Goal: Transaction & Acquisition: Purchase product/service

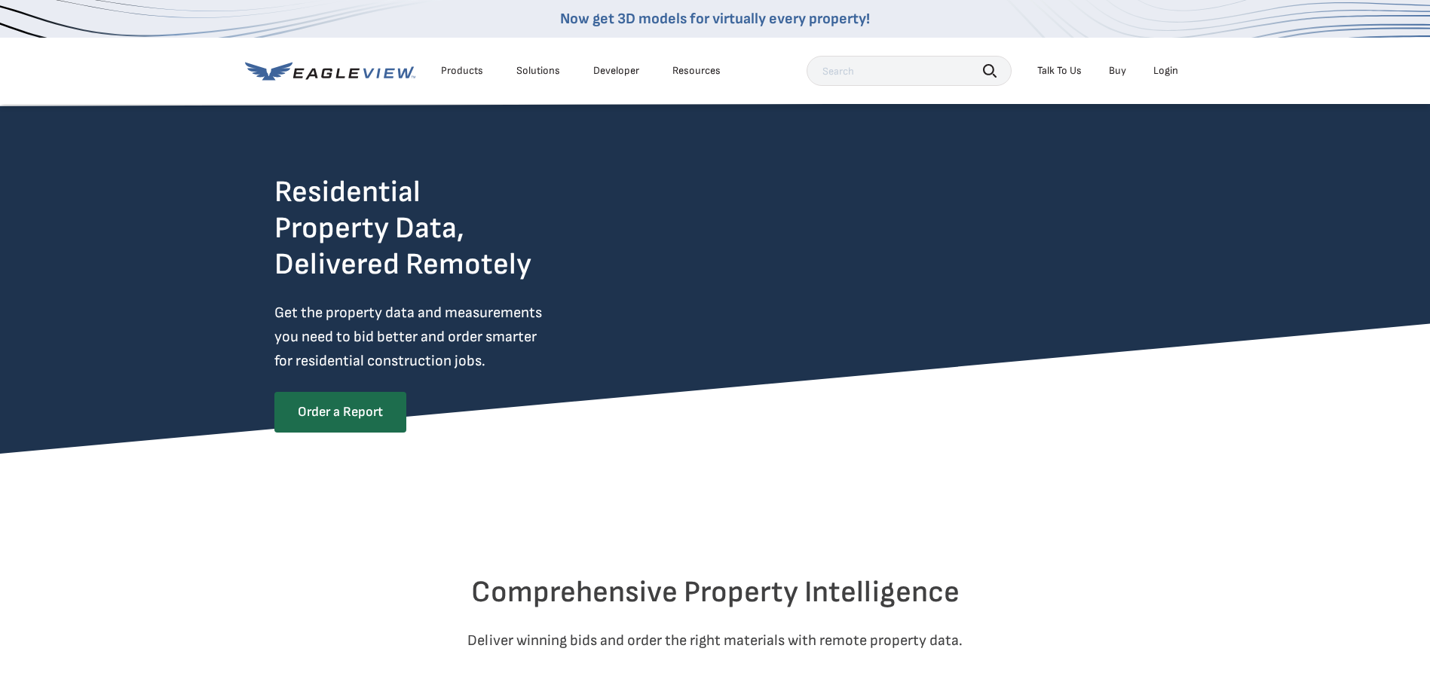
click at [1156, 74] on div "Login" at bounding box center [1165, 71] width 25 height 14
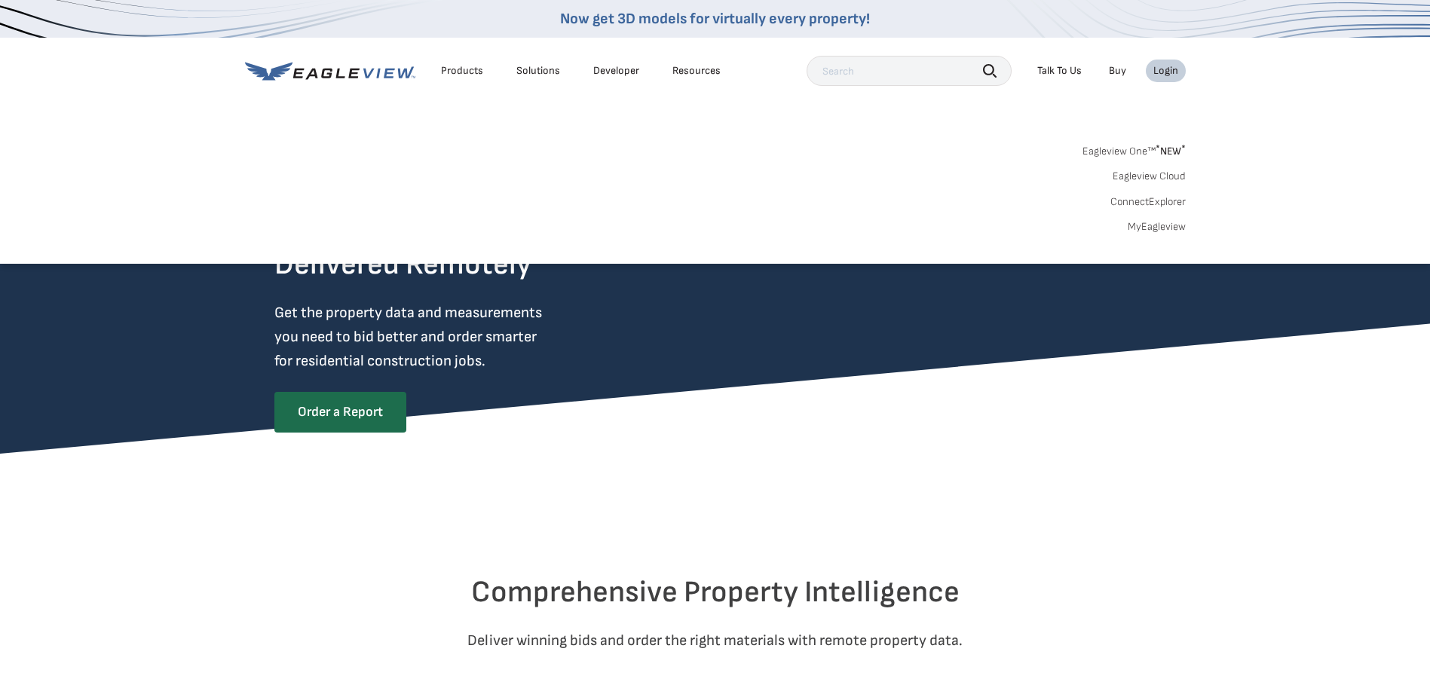
click at [1156, 226] on link "MyEagleview" at bounding box center [1157, 227] width 58 height 14
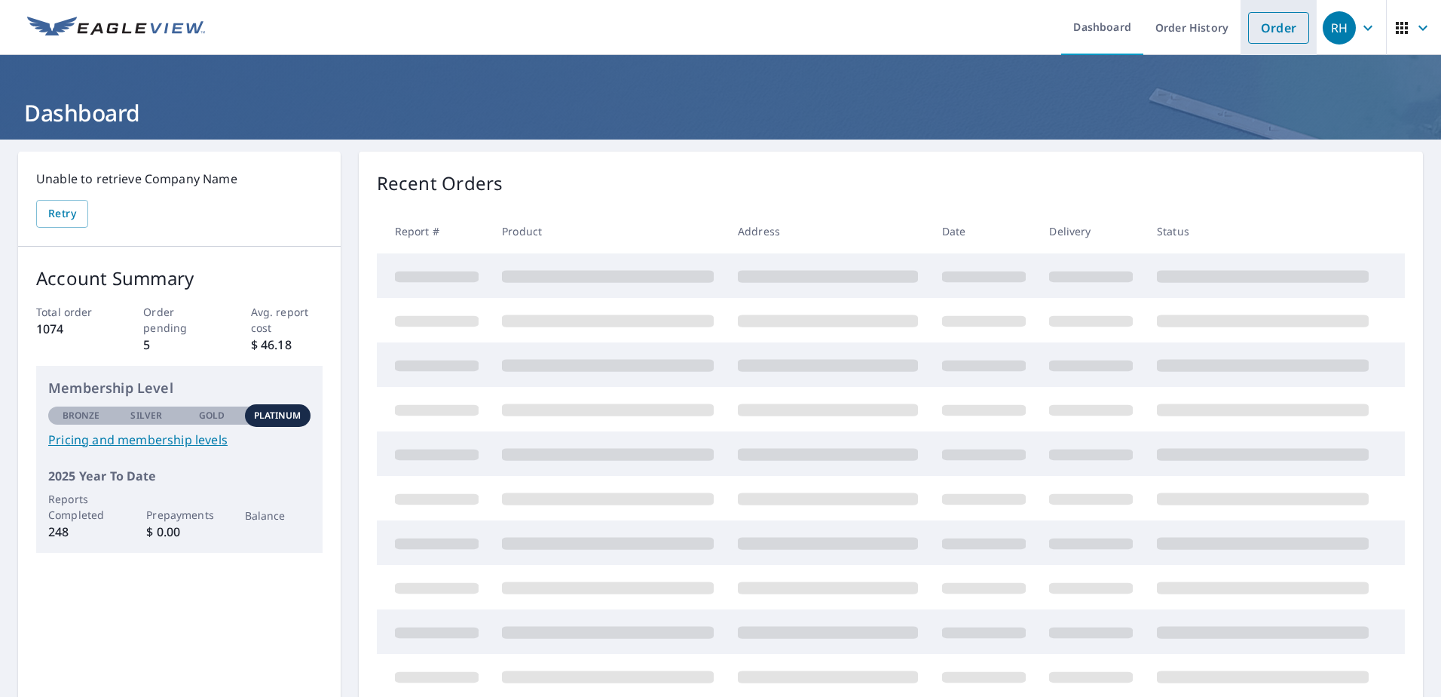
click at [1263, 29] on link "Order" at bounding box center [1278, 28] width 61 height 32
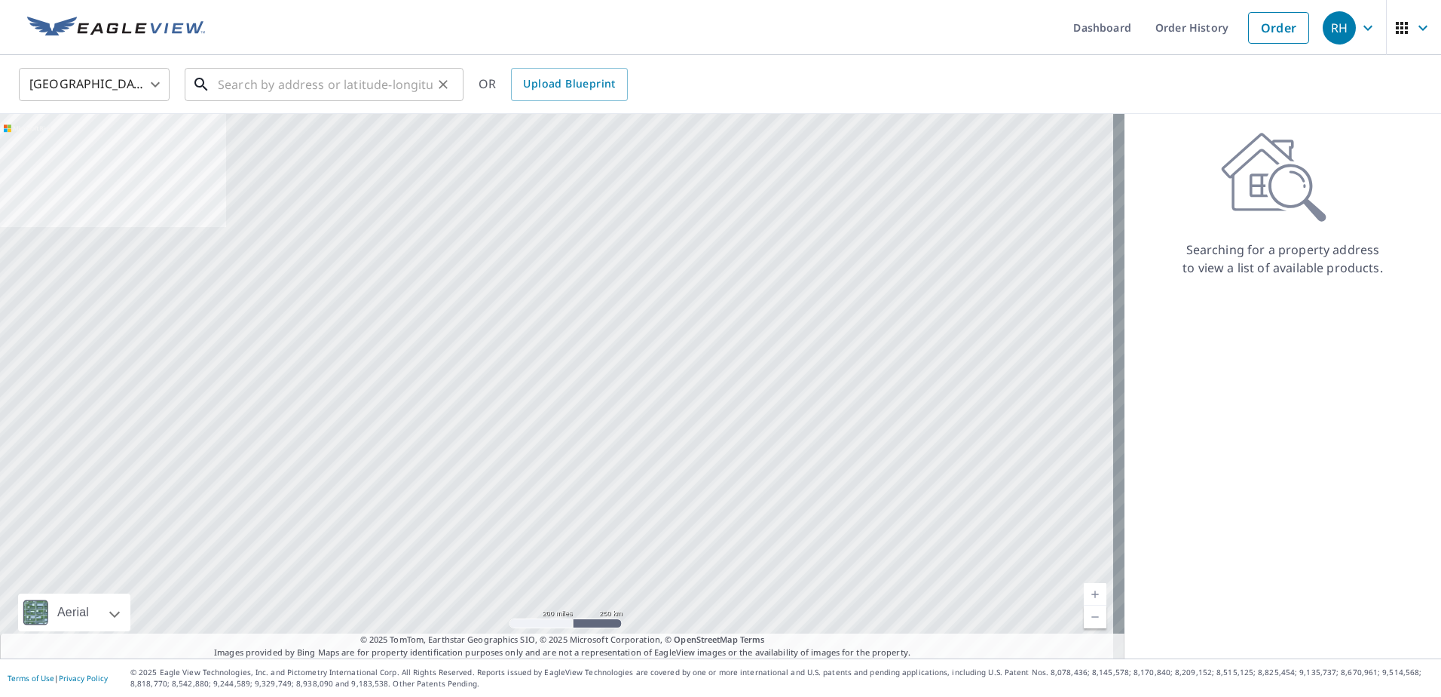
click at [259, 90] on input "text" at bounding box center [325, 84] width 215 height 42
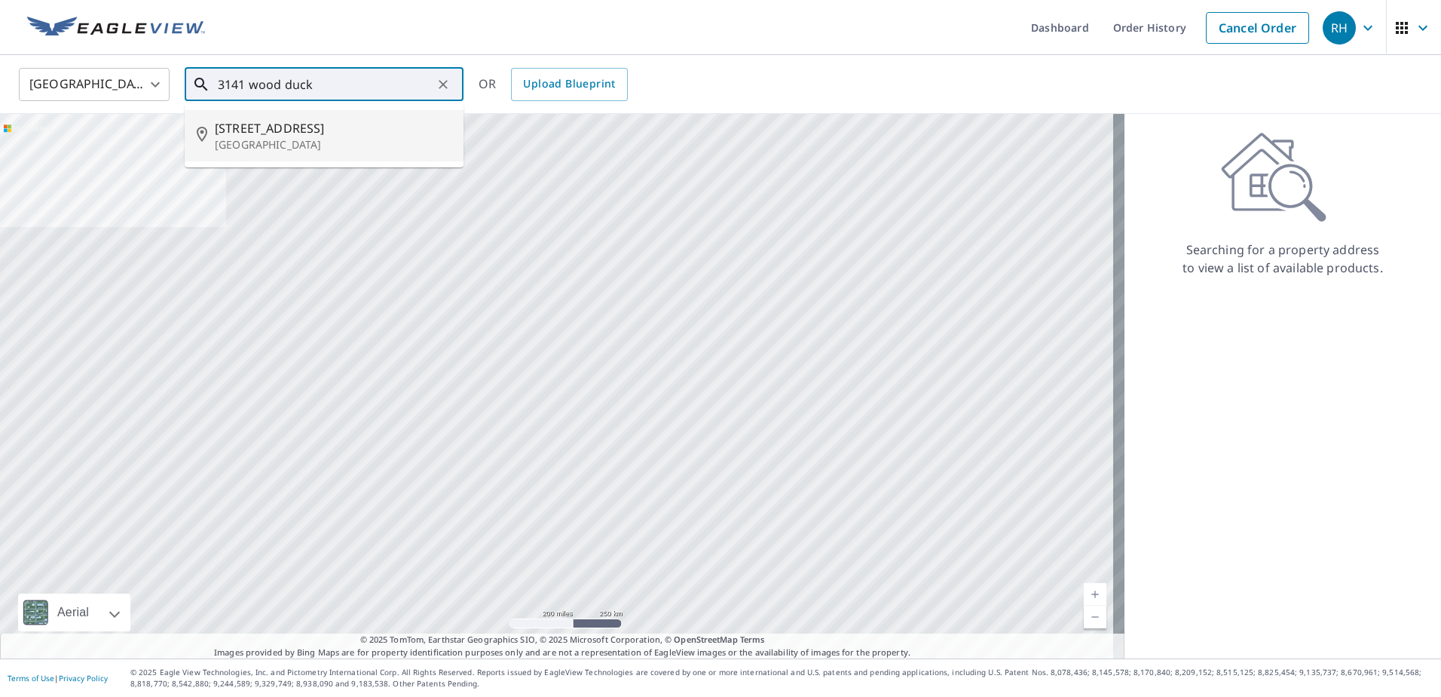
click at [268, 130] on span "[STREET_ADDRESS]" at bounding box center [333, 128] width 237 height 18
type input "[STREET_ADDRESS][PERSON_NAME]"
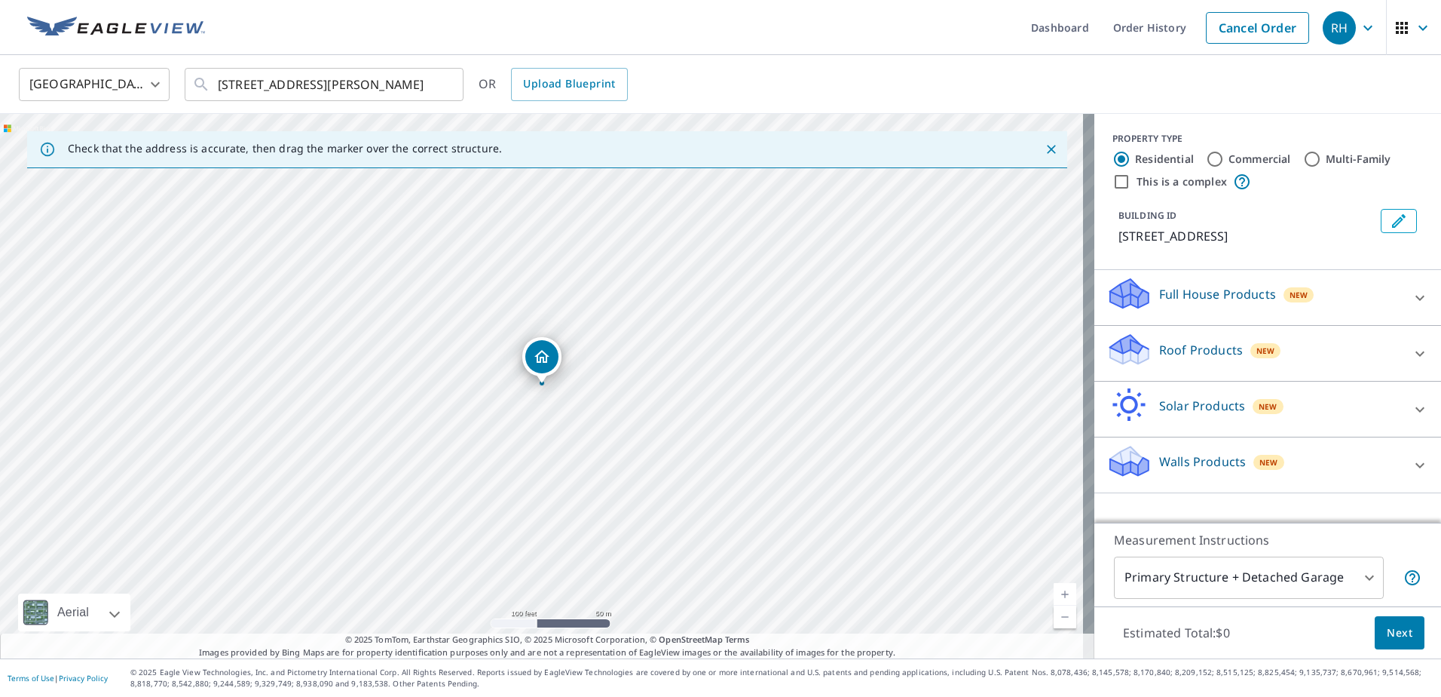
click at [1171, 350] on p "Roof Products" at bounding box center [1201, 350] width 84 height 18
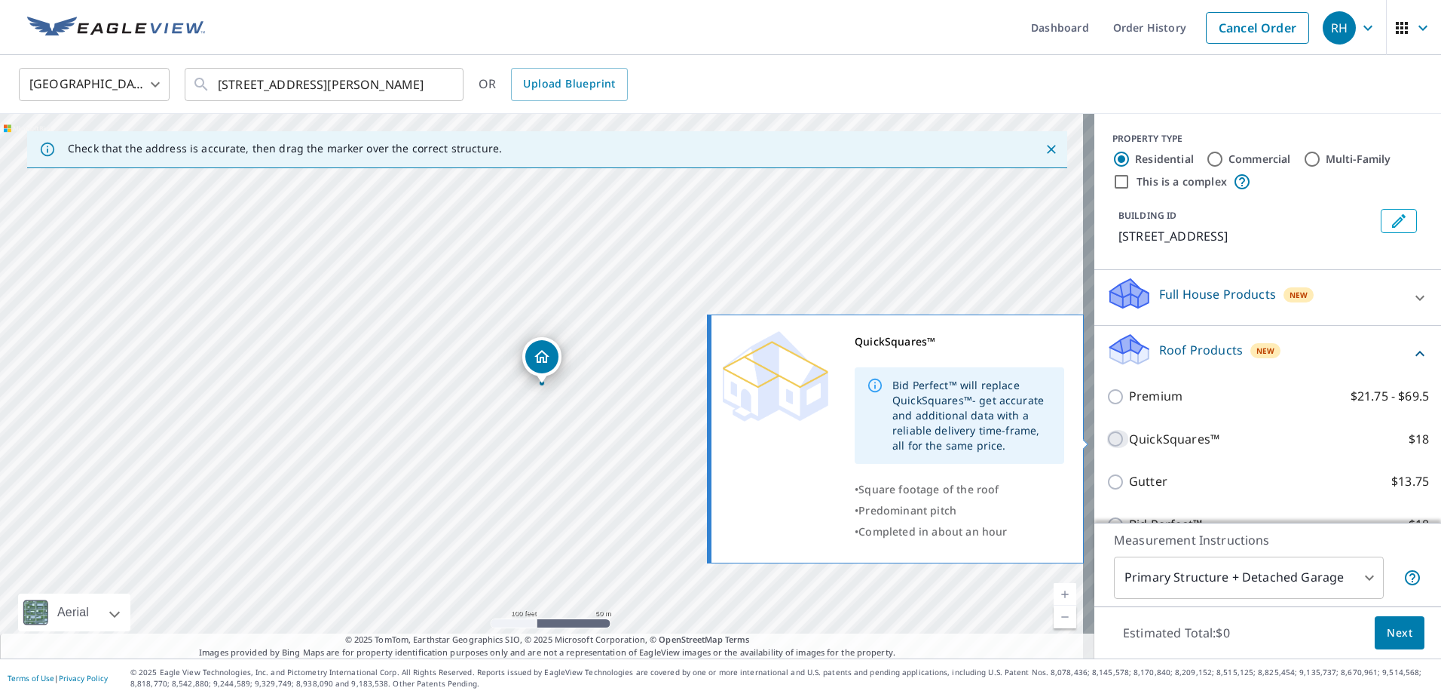
click at [1107, 441] on input "QuickSquares™ $18" at bounding box center [1118, 439] width 23 height 18
checkbox input "true"
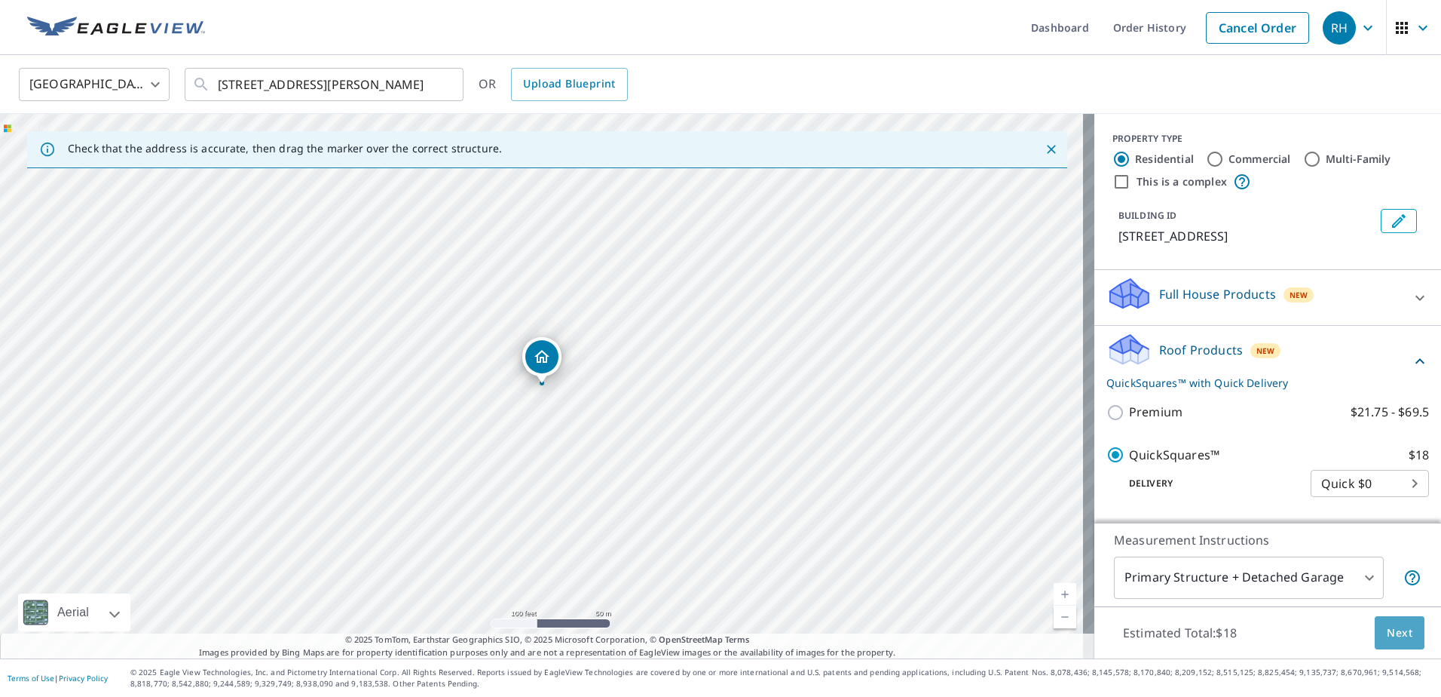
click at [1389, 634] on span "Next" at bounding box center [1400, 632] width 26 height 19
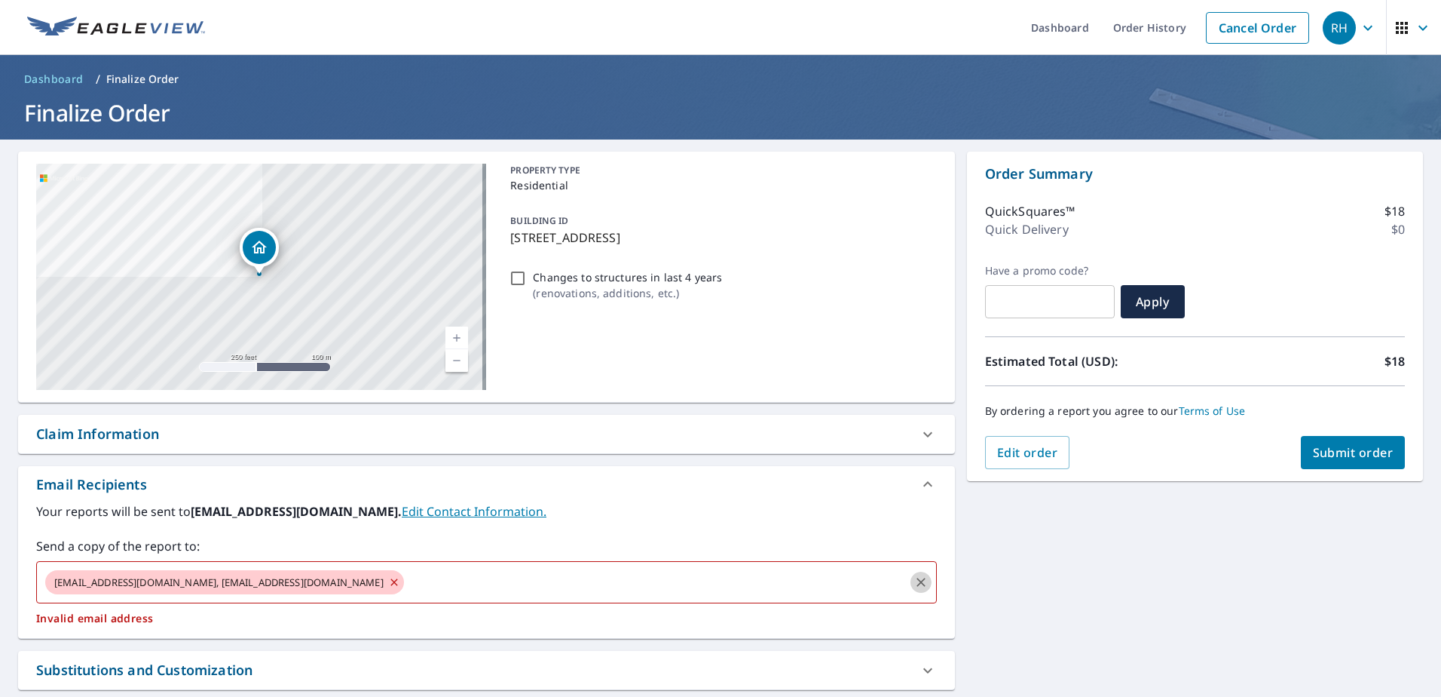
click at [918, 583] on icon "Clear" at bounding box center [921, 581] width 15 height 15
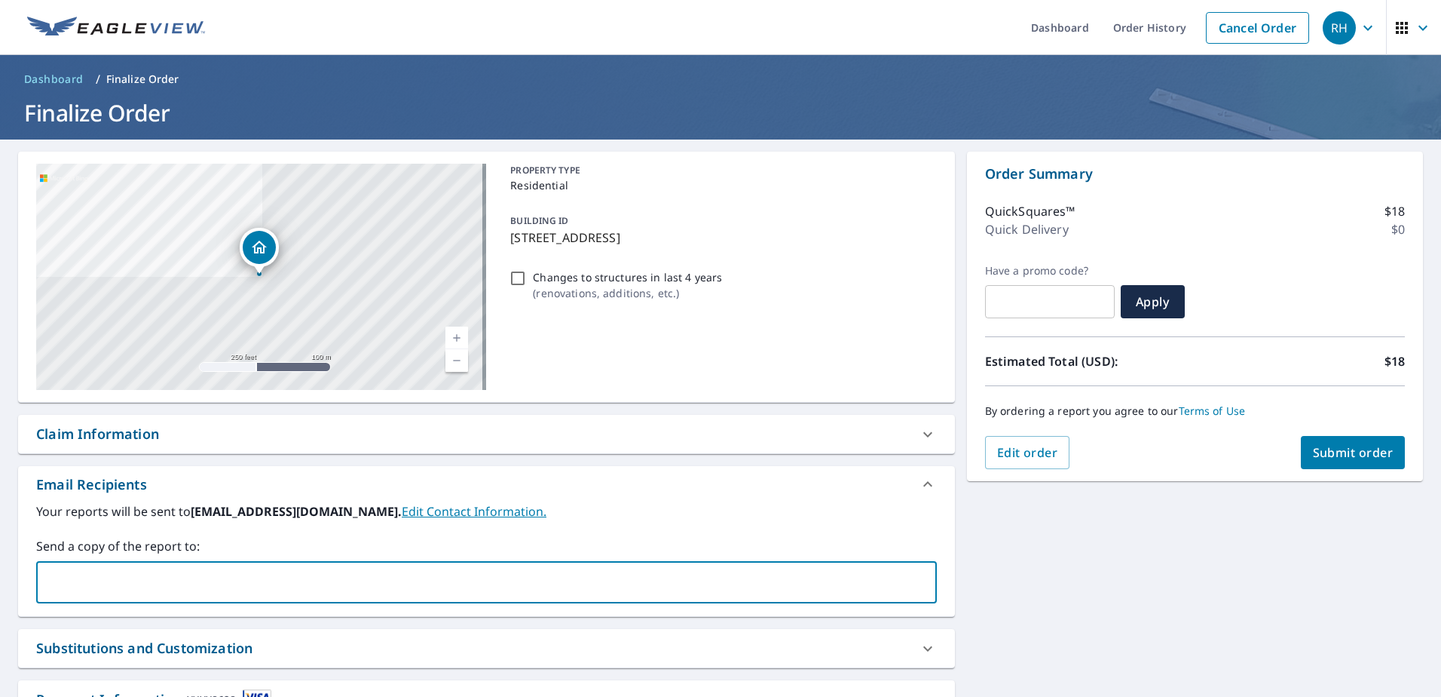
click at [1337, 457] on span "Submit order" at bounding box center [1353, 452] width 81 height 17
